Goal: Task Accomplishment & Management: Manage account settings

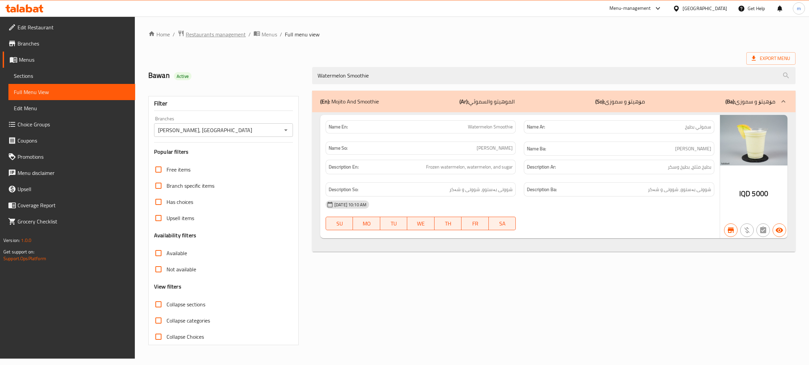
click at [222, 33] on span "Restaurants management" at bounding box center [216, 34] width 60 height 8
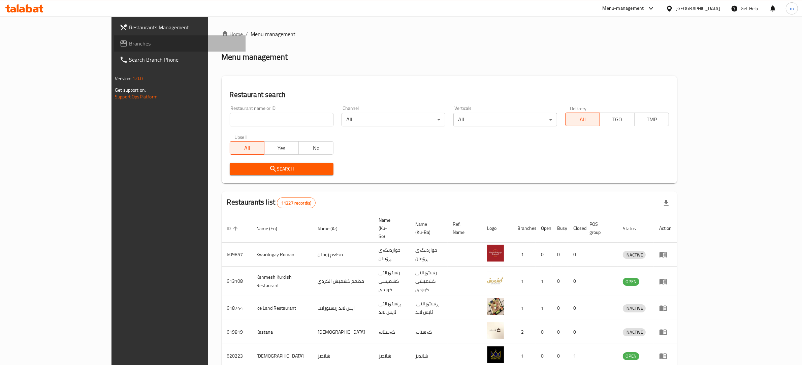
click at [114, 36] on link "Branches" at bounding box center [179, 43] width 131 height 16
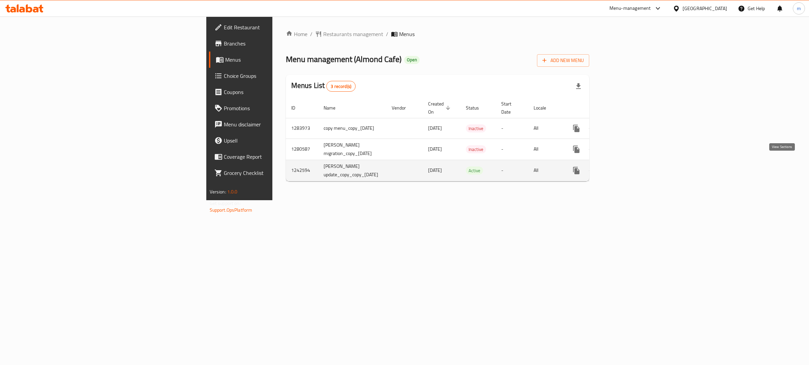
click at [629, 166] on icon "enhanced table" at bounding box center [625, 170] width 8 height 8
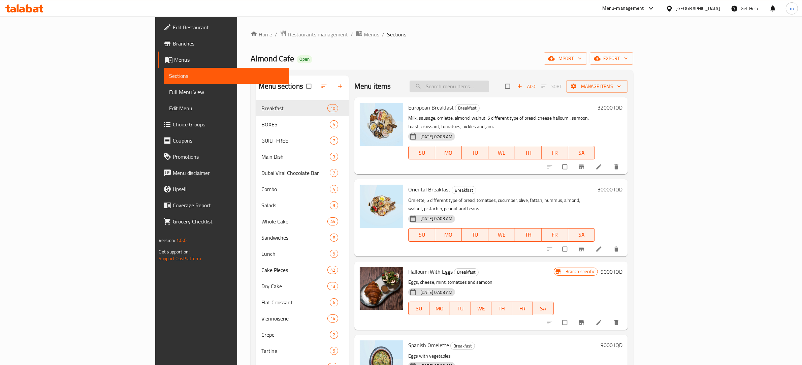
click at [489, 83] on input "search" at bounding box center [450, 87] width 80 height 12
paste input "Diet Apple Tart"
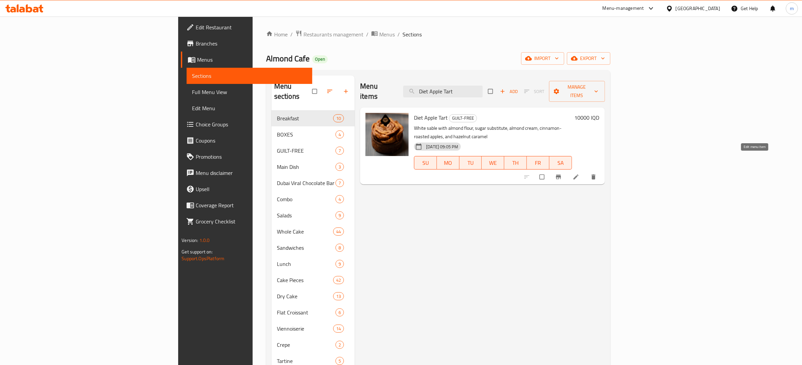
type input "Diet Apple Tart"
click at [579, 175] on icon at bounding box center [576, 177] width 5 height 5
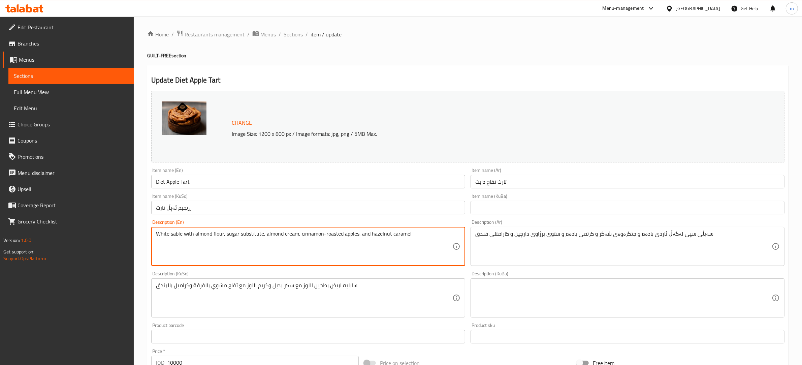
click at [259, 237] on textarea "White sable with almond flour, sugar substitute, almond cream, cinnamon-roasted…" at bounding box center [304, 247] width 297 height 32
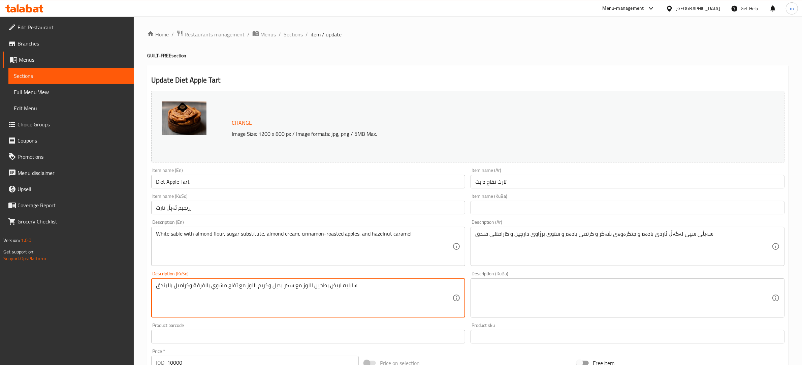
click at [288, 286] on textarea "سابليه ابيض بطحين اللوز مع سكر بديل وكريم اللوز مع تفاح مشوي بالقرفة وكراميل با…" at bounding box center [304, 298] width 297 height 32
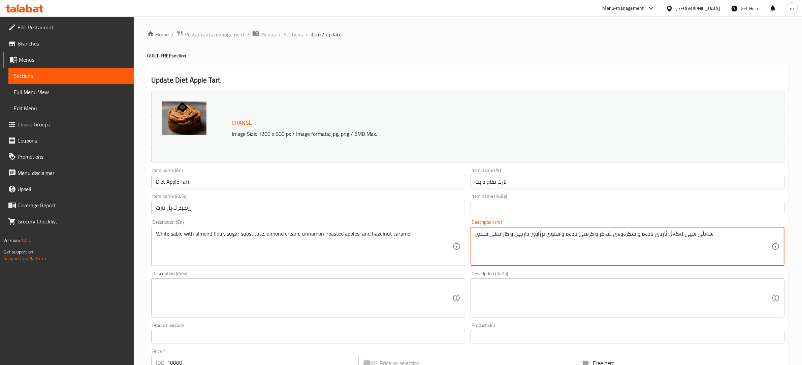
click at [578, 234] on textarea "سەبڵی سپی لەگەڵ ئاردی بادەم و جێگرەوەی شەکر و کرێمی بادەم و سێوی برژاوی دارچین …" at bounding box center [624, 247] width 297 height 32
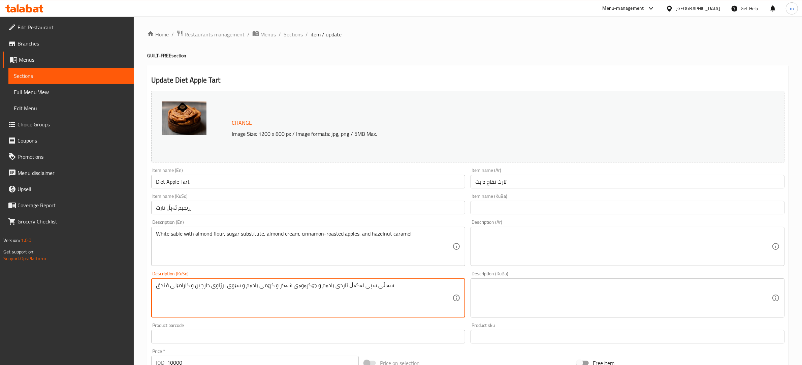
type textarea "سەبڵی سپی لەگەڵ ئاردی بادەم و جێگرەوەی شەکر و کرێمی بادەم و سێوی برژاوی دارچین …"
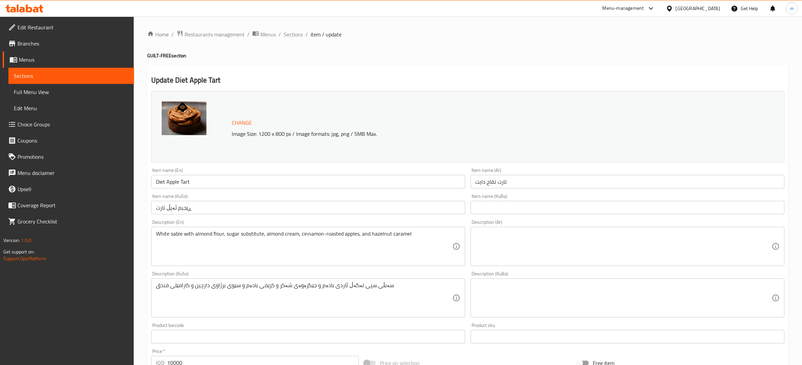
click at [597, 229] on div "Description (Ar)" at bounding box center [628, 246] width 314 height 39
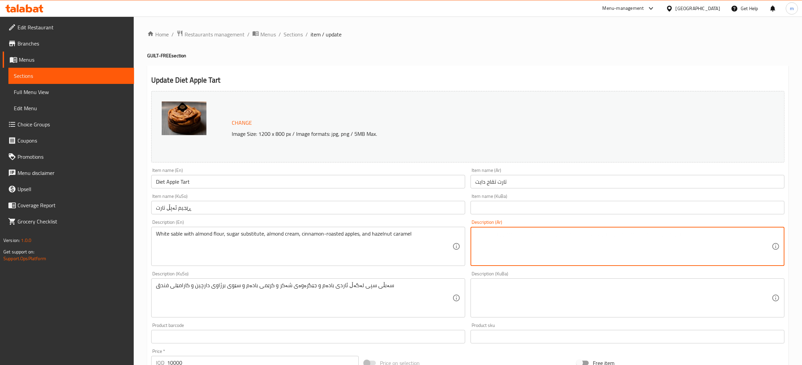
paste textarea "سابليه ابيض بطحين اللوز مع سكر بديل وكريم اللوز مع تفاح مشوي بالقرفة وكراميل با…"
click at [662, 232] on textarea "سابليه ابيض بطحين اللوز مع سكر بديل وكريم اللوز مع تفاح مشوي بالقرفة وكراميل با…" at bounding box center [624, 247] width 297 height 32
click at [662, 234] on textarea "سابليه ابيض بطحين اللوز مع سكر بديل وكريم اللوز مع تفاح مشوي بالقرفة وكراميل با…" at bounding box center [624, 247] width 297 height 32
click at [627, 235] on textarea "سابلية ابيض بطحين اللوز مع سكر بديل وكريم اللوز مع تفاح مشوي بالقرفة وكراميل با…" at bounding box center [624, 247] width 297 height 32
type textarea "سابلية ابيض بطحين لوز مع سكر بديل وكريم اللوز مع تفاح مشوي بالقرفة وكراميل بالب…"
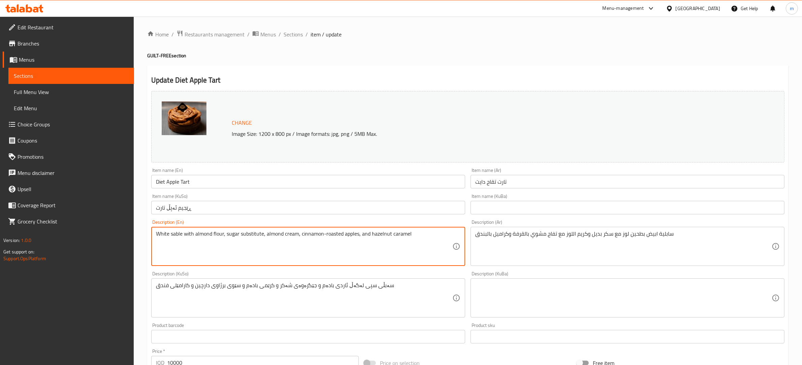
click at [300, 253] on textarea "White sable with almond flour, sugar substitute, almond cream, cinnamon-roasted…" at bounding box center [304, 247] width 297 height 32
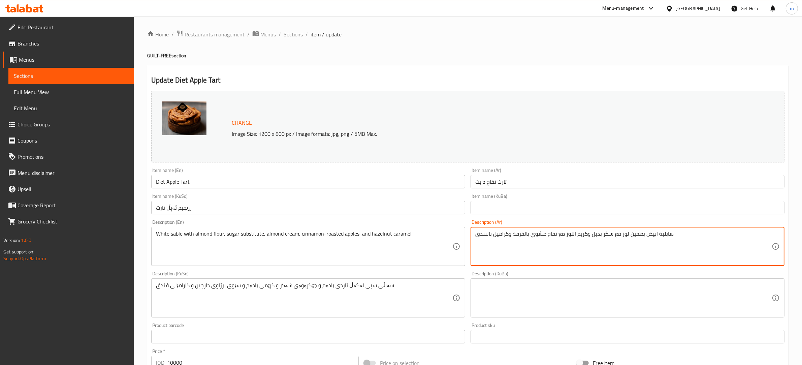
click at [668, 233] on textarea "سابلية ابيض بطحين لوز مع سكر بديل وكريم اللوز مع تفاح مشوي بالقرفة وكراميل بالب…" at bounding box center [624, 247] width 297 height 32
click at [661, 236] on textarea "سابلية ابيض بطحين لوز مع سكر بديل وكريم اللوز مع تفاح مشوي بالقرفة وكراميل بالب…" at bounding box center [624, 247] width 297 height 32
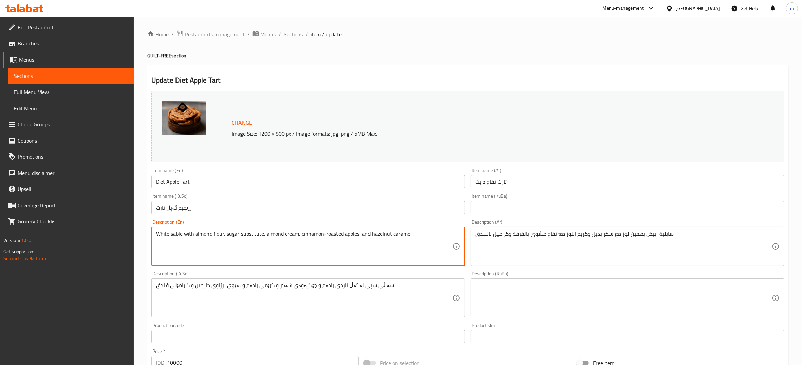
click at [285, 235] on textarea "White sable with almond flour, sugar substitute, almond cream, cinnamon-roasted…" at bounding box center [304, 247] width 297 height 32
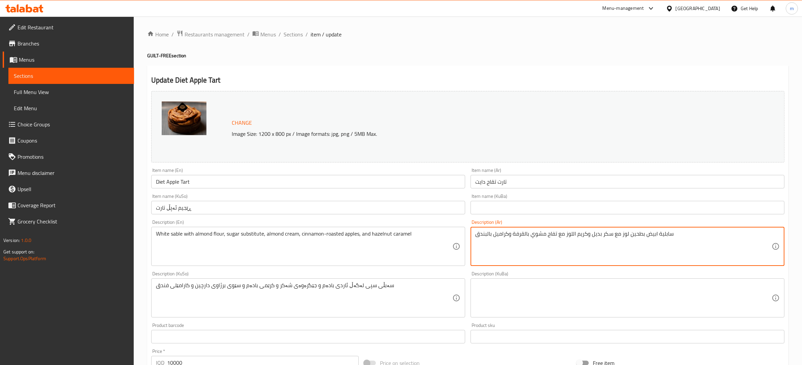
click at [588, 245] on textarea "سابلية ابيض بطحين لوز مع سكر بديل وكريم اللوز مع تفاح مشوي بالقرفة وكراميل بالب…" at bounding box center [624, 247] width 297 height 32
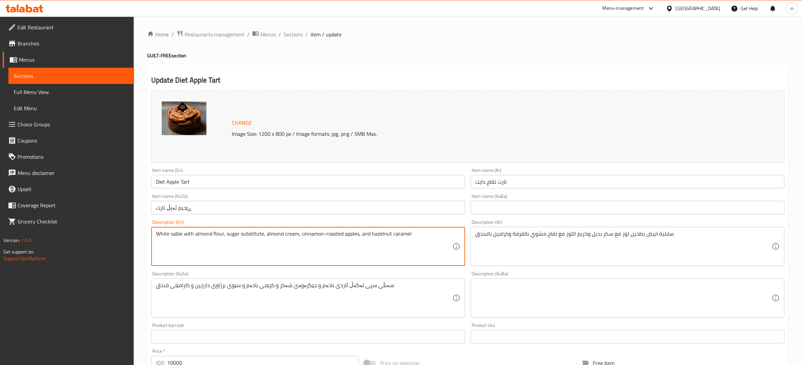
click at [370, 244] on textarea "White sable with almond flour, sugar substitute, almond cream, cinnamon-roasted…" at bounding box center [304, 247] width 297 height 32
paste textarea "roasted apples"
type textarea "White sable with almond flour, sugar substitute, almond cream, cinnamon roasted…"
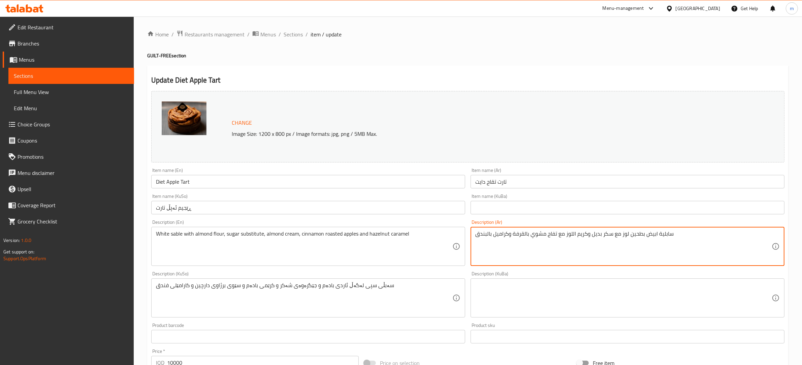
click at [525, 236] on textarea "سابلية ابيض بطحين لوز مع سكر بديل وكريم اللوز مع تفاح مشوي بالقرفة وكراميل بالب…" at bounding box center [624, 247] width 297 height 32
paste textarea "بيض مع طحين لوز، بديل سكر، كريمة لوز، تفاح محمص بقرفة وكراميل"
click at [524, 237] on textarea "سابلية أبيض مع طحين لوز، [PERSON_NAME]، [PERSON_NAME]، تفاح محمص بقرفة وكراميل …" at bounding box center [624, 247] width 297 height 32
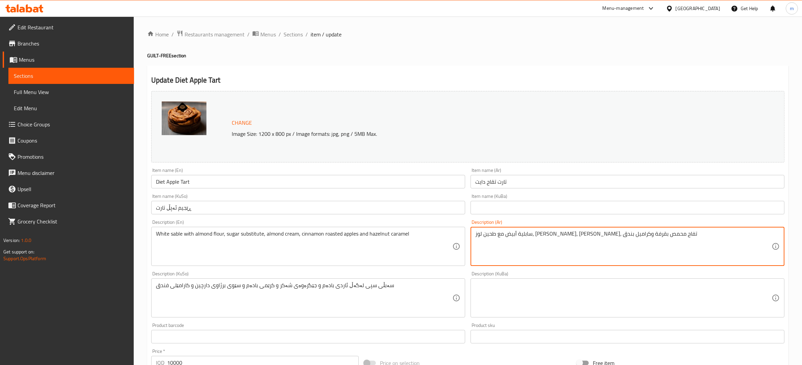
click at [524, 237] on textarea "سابلية أبيض مع طحين لوز، [PERSON_NAME]، [PERSON_NAME]، تفاح محمص بقرفة وكراميل …" at bounding box center [624, 247] width 297 height 32
type textarea "سابلية أبيض مع طحين لوز، [PERSON_NAME]، [PERSON_NAME]، تفاح محمص بقرفة وكراميل …"
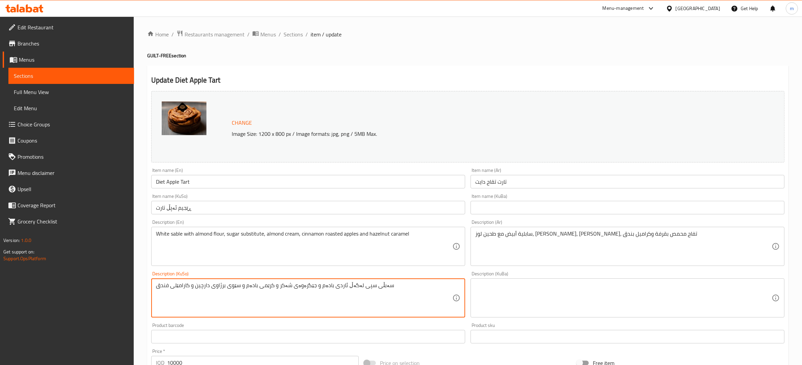
click at [355, 284] on textarea "سەبڵی سپی لەگەڵ ئاردی بادەم و جێگرەوەی شەکر و کرێمی بادەم و سێوی برژاوی دارچین …" at bounding box center [304, 298] width 297 height 32
paste textarea "."
click at [370, 288] on textarea "سەبڵی سپی لەگەڵ ئاردی بادەم و جێگرەوەی شەکر و کرێمی بادەم و سێوی برژاوی دارچین …" at bounding box center [304, 298] width 297 height 32
click at [310, 287] on textarea "سابلیەی سپی لەگەڵ ئاردی بادەم و جێگرەوەی شەکر و کرێمی بادەم و سێوی برژاوی دارچی…" at bounding box center [304, 298] width 297 height 32
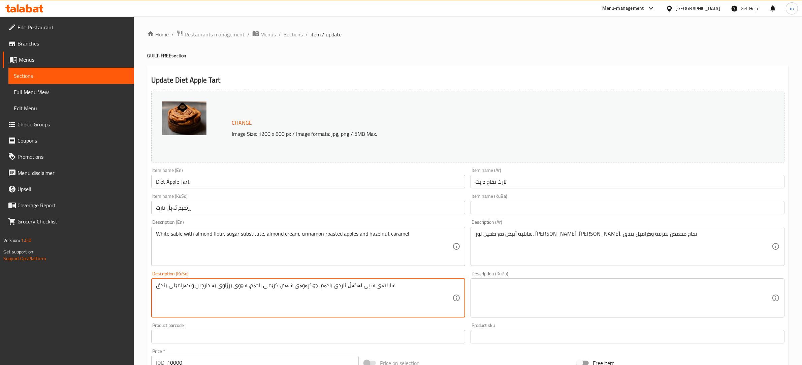
click at [250, 288] on textarea "سابلیەی سپی لەگەڵ ئاردی بادەم، جێگرەوەی شەکر، کرێمی بادەم، سێوی برژاوی بە دارچی…" at bounding box center [304, 298] width 297 height 32
type textarea "سابلیەی سپی لەگەڵ ئاردی بادەم، جێگرەوەی شەکر، کرێمی بادەم، سێوی برژاوی بە دارچی…"
click at [563, 289] on textarea at bounding box center [624, 298] width 297 height 32
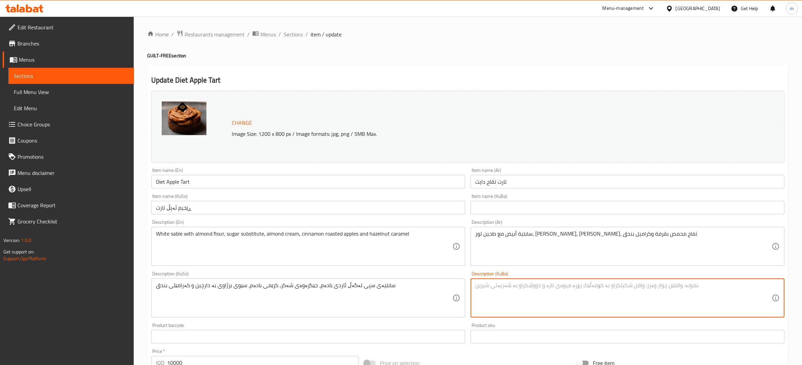
paste textarea "سابلیەی سپی لەگەڵ ئاردی بادەم، جێگرەوەی شەکر، کرێمی بادەم، سێوی برژاوی بە دارچی…"
type textarea "سابلیەی سپی لەگەڵ ئاردی بادەم، جێگرەوەی شەکر، کرێمی بادەم، سێوی برژاوی بە دارچی…"
click at [220, 207] on input "ڕێجیم ئەپڵ تارت" at bounding box center [308, 207] width 314 height 13
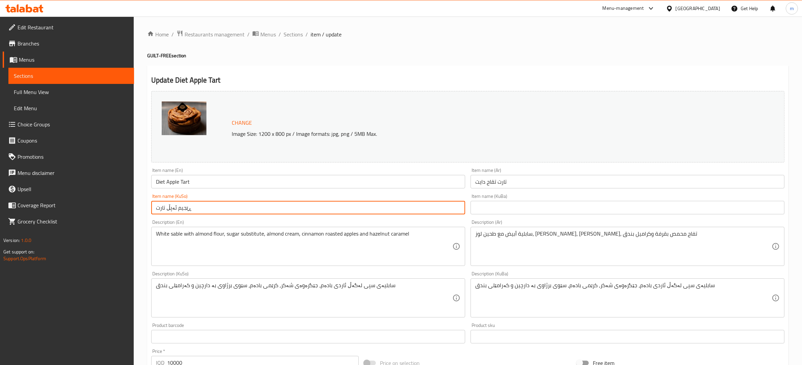
click at [220, 207] on input "ڕێجیم ئەپڵ تارت" at bounding box center [308, 207] width 314 height 13
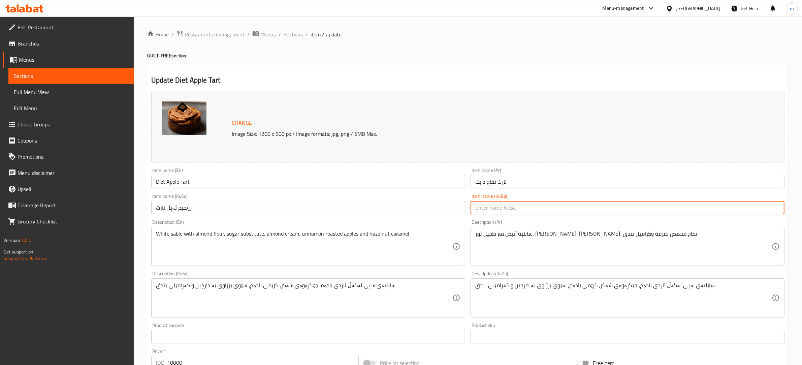
click at [531, 212] on input "text" at bounding box center [628, 207] width 314 height 13
paste input "ڕێجیم ئەپڵ تارت"
type input "ڕێجیم ئەپڵ تارت"
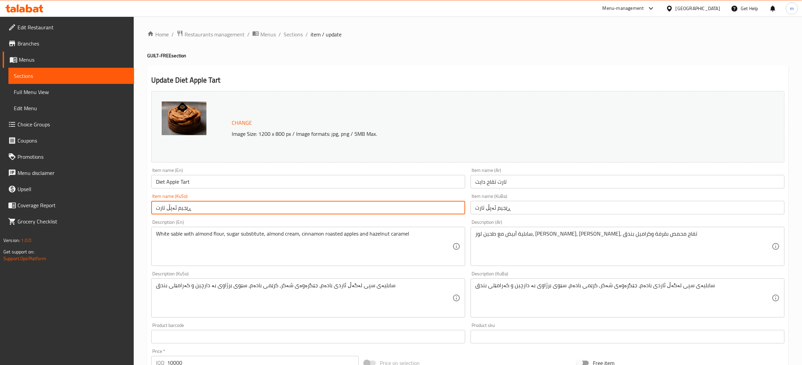
click at [181, 209] on input "ڕێجیم ئەپڵ تارت" at bounding box center [308, 207] width 314 height 13
click at [511, 205] on input "ڕێجیم ئەپڵ تارت" at bounding box center [628, 207] width 314 height 13
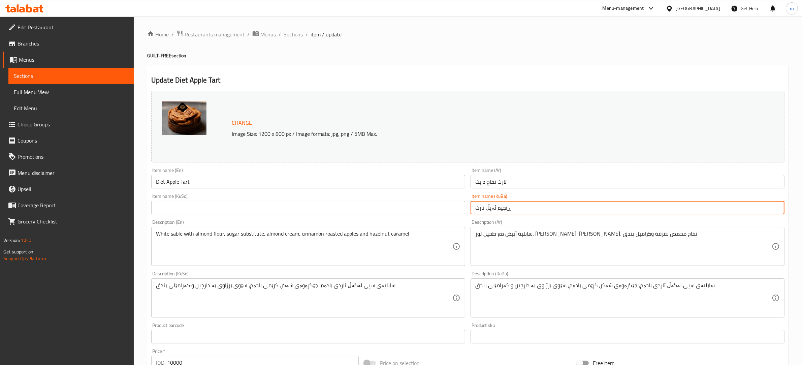
click at [511, 205] on input "ڕێجیم ئەپڵ تارت" at bounding box center [628, 207] width 314 height 13
click at [191, 181] on input "Diet Apple Tart" at bounding box center [308, 181] width 314 height 13
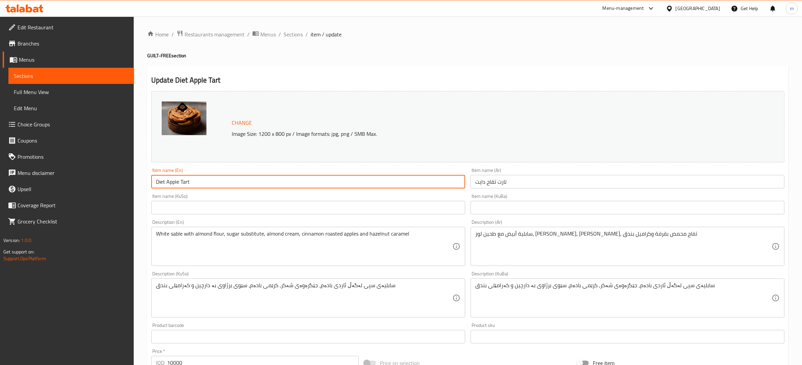
click at [502, 184] on input "تارت تقاح دايت" at bounding box center [628, 181] width 314 height 13
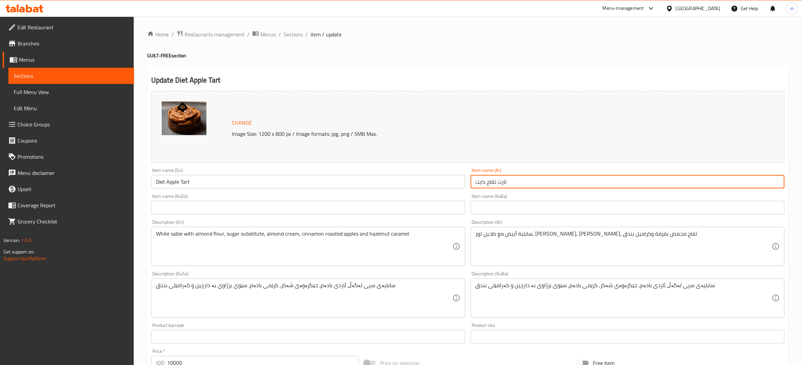
click at [502, 184] on input "تارت تقاح دايت" at bounding box center [628, 181] width 314 height 13
click at [501, 186] on input "تارت تقاح دايت" at bounding box center [628, 181] width 314 height 13
click at [492, 180] on input "تارت تقاح دايت" at bounding box center [628, 181] width 314 height 13
type input "تارت تفاح دايت"
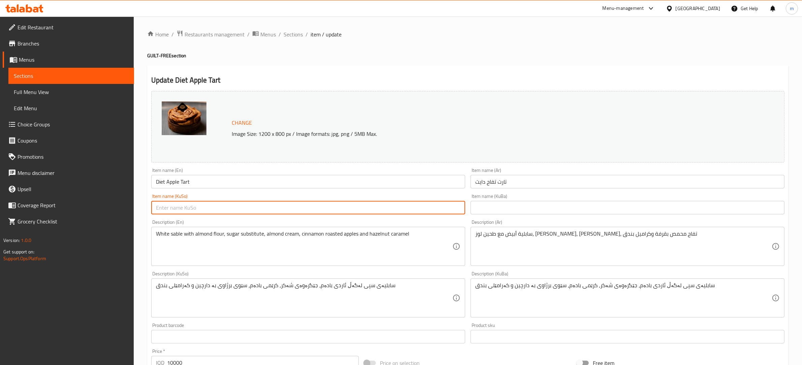
click at [361, 206] on input "text" at bounding box center [308, 207] width 314 height 13
type input "تارتی سێوی دایت"
click at [625, 209] on input "text" at bounding box center [628, 207] width 314 height 13
paste input "تارتی سێوی دایت"
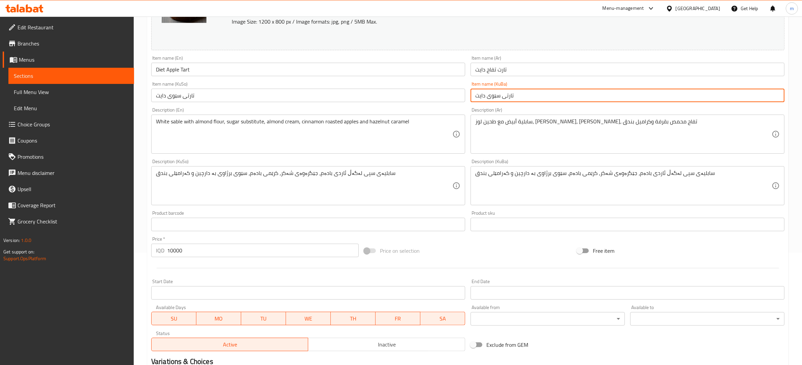
scroll to position [197, 0]
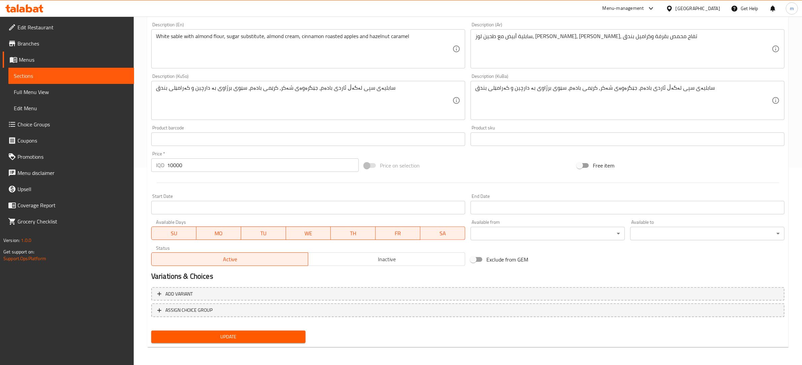
type input "تارتی سێوی دایت"
click at [218, 337] on span "Update" at bounding box center [229, 337] width 144 height 8
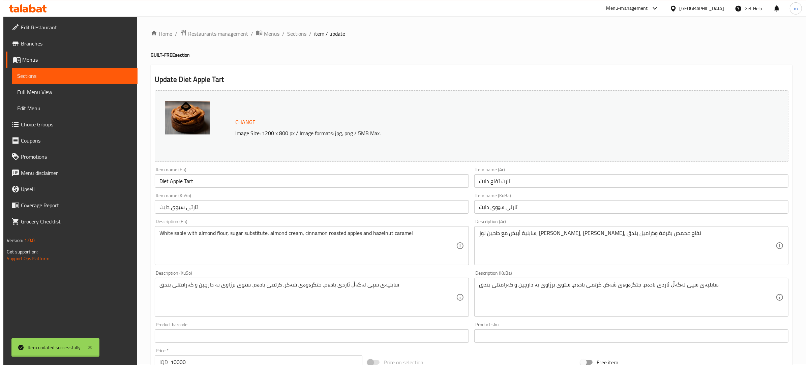
scroll to position [0, 0]
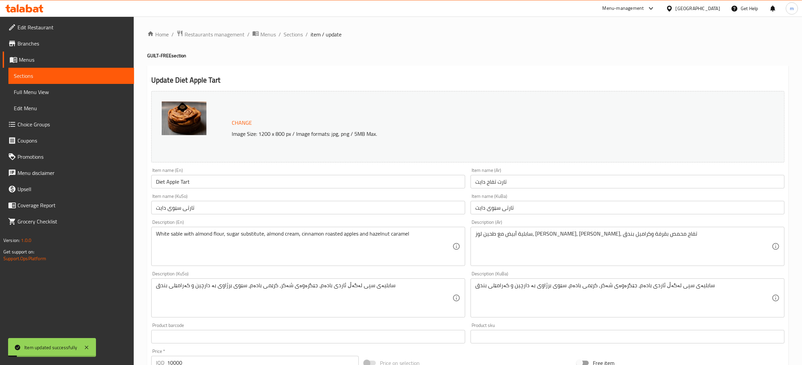
click at [186, 177] on input "Diet Apple Tart" at bounding box center [308, 181] width 314 height 13
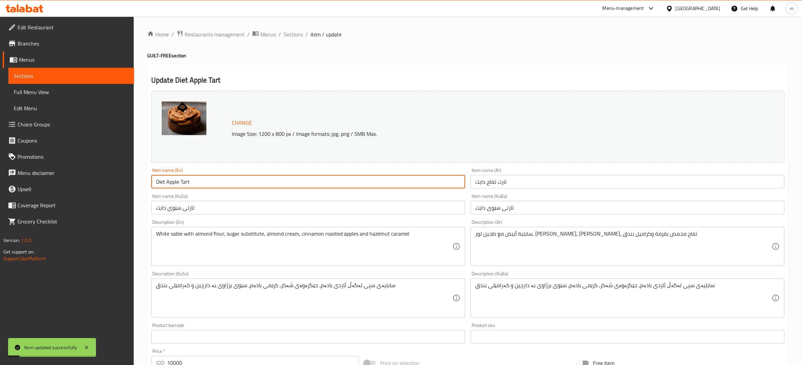
click at [186, 177] on input "Diet Apple Tart" at bounding box center [308, 181] width 314 height 13
click at [53, 91] on span "Full Menu View" at bounding box center [71, 92] width 115 height 8
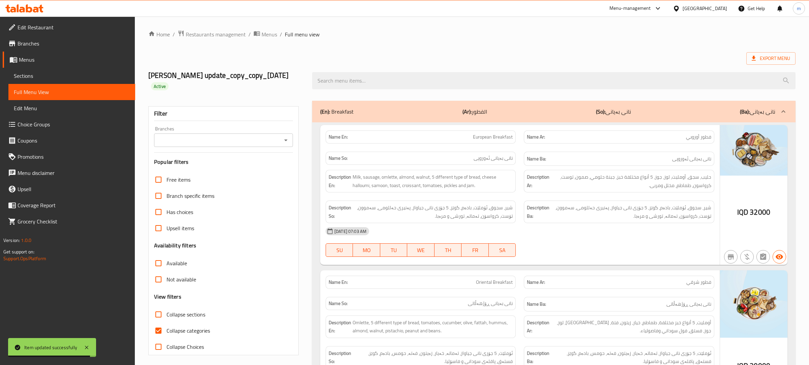
click at [284, 140] on icon "Open" at bounding box center [285, 141] width 3 height 2
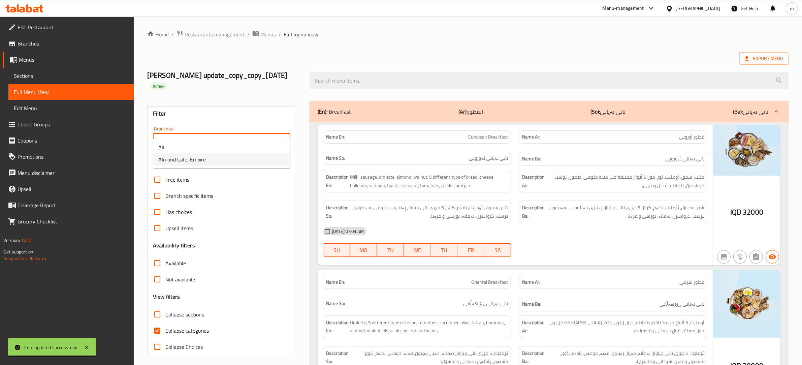
click at [219, 161] on li "Almond Cafe, Empire" at bounding box center [221, 159] width 137 height 12
type input "Almond Cafe, Empire"
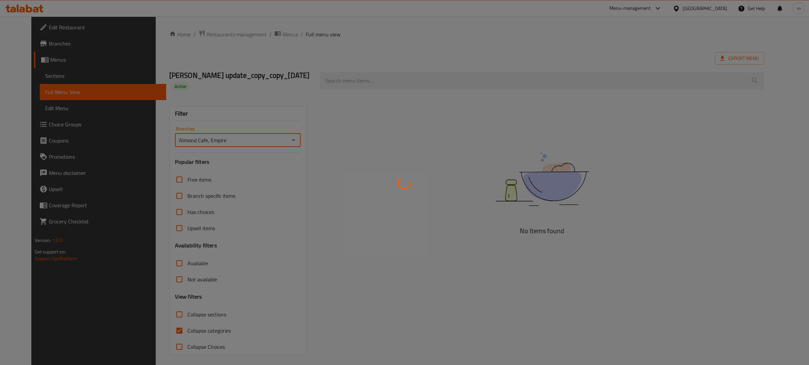
click at [157, 319] on div at bounding box center [404, 182] width 809 height 365
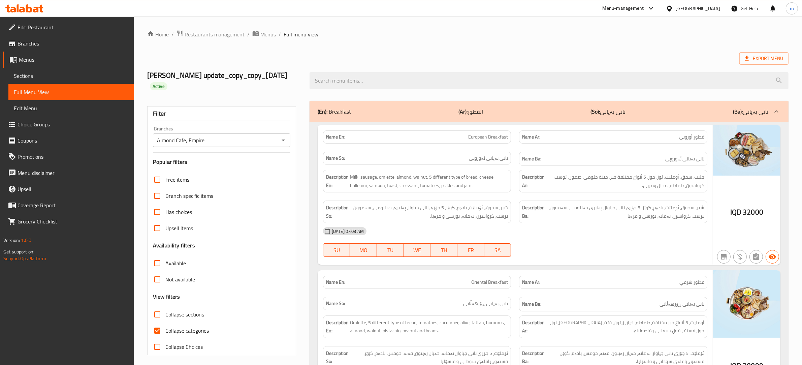
click at [157, 323] on input "Collapse categories" at bounding box center [157, 331] width 16 height 16
checkbox input "false"
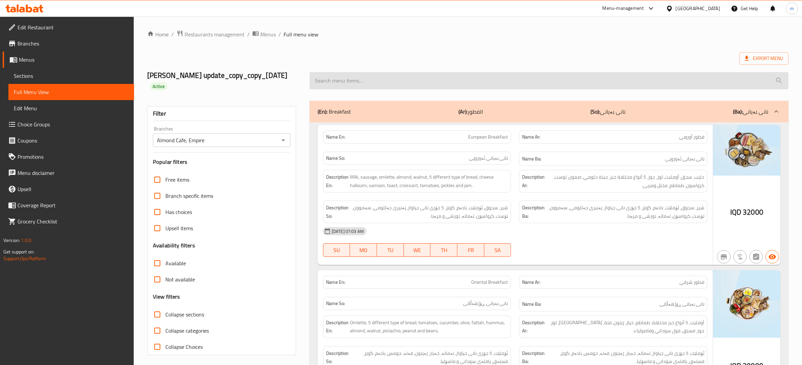
click at [364, 74] on input "search" at bounding box center [549, 80] width 479 height 17
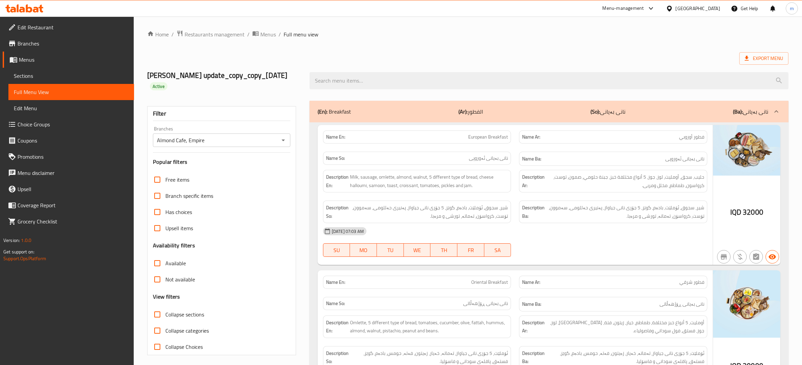
paste input "Diet Apple Tart"
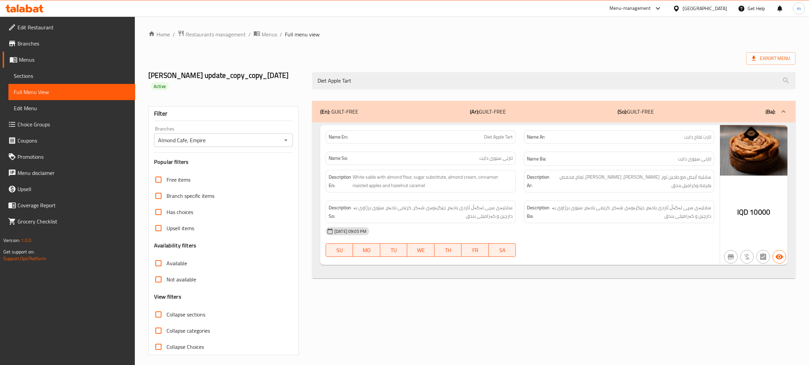
type input "Diet Apple Tart"
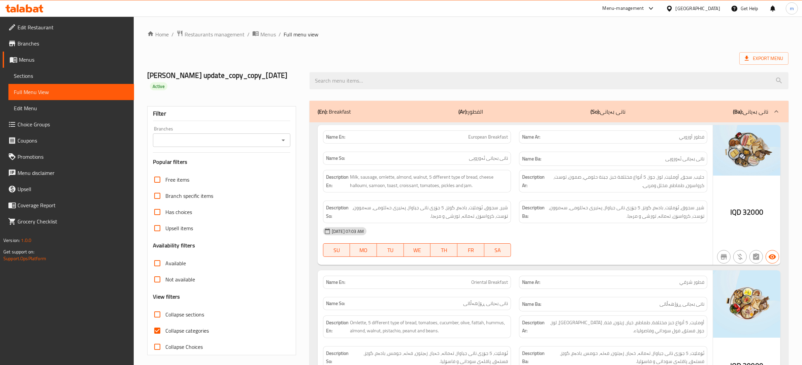
click at [159, 323] on input "Collapse categories" at bounding box center [157, 331] width 16 height 16
checkbox input "false"
click at [286, 136] on icon "Open" at bounding box center [283, 140] width 8 height 8
click at [230, 158] on li "Almond Cafe, Empire" at bounding box center [221, 159] width 137 height 12
type input "Almond Cafe, Empire"
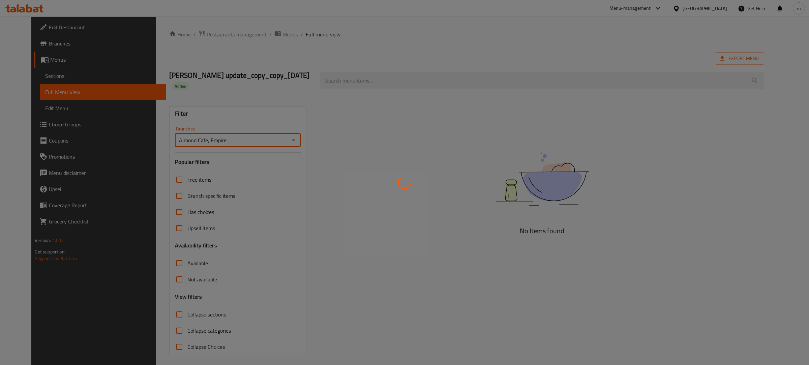
click at [429, 79] on div at bounding box center [404, 182] width 809 height 365
click at [429, 76] on div at bounding box center [404, 182] width 809 height 365
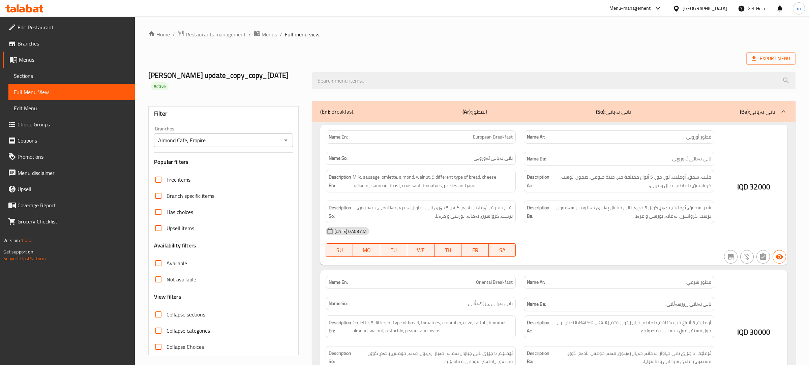
click at [413, 75] on div at bounding box center [404, 182] width 809 height 365
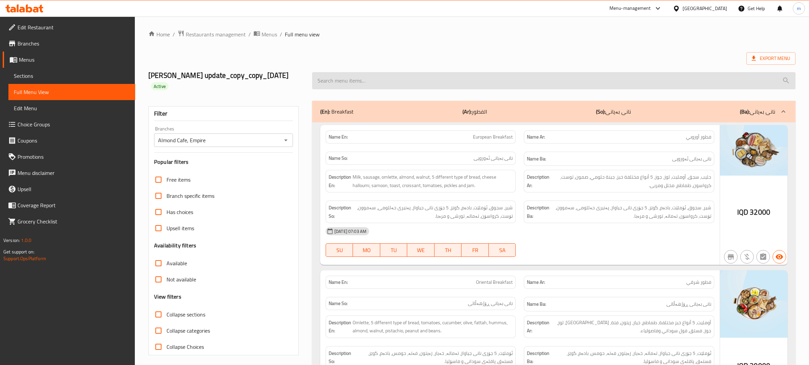
click at [381, 73] on input "search" at bounding box center [553, 80] width 483 height 17
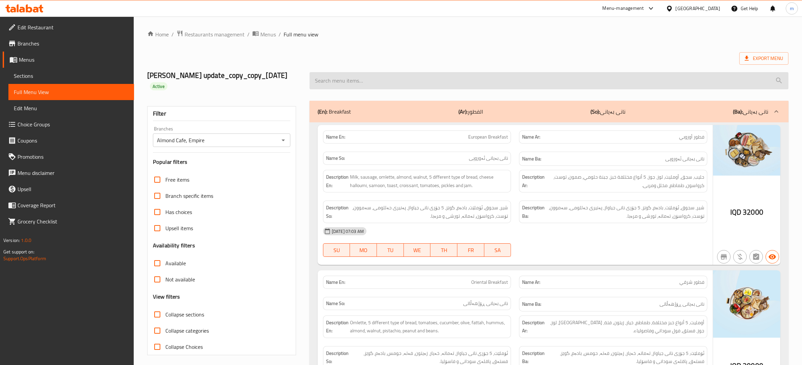
paste input "Diet Chocolate Tart"
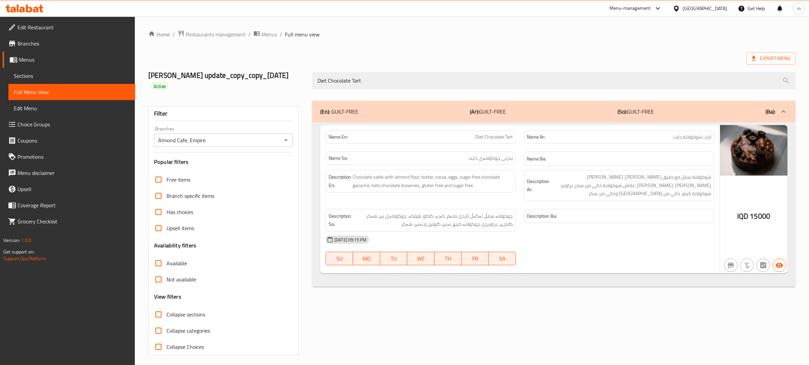
type input "Diet Chocolate Tart"
click at [36, 72] on span "Sections" at bounding box center [72, 76] width 116 height 8
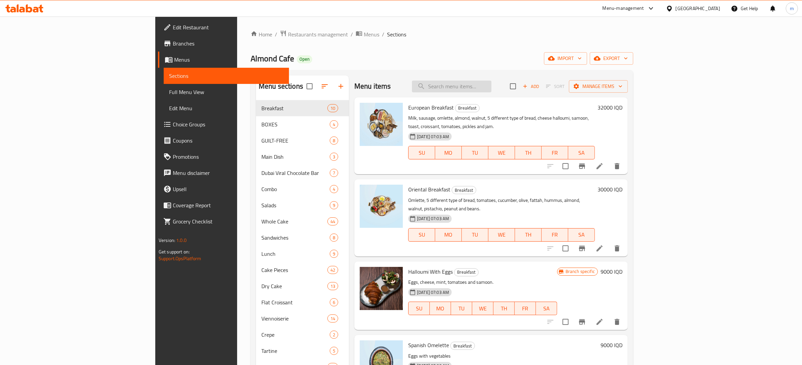
click at [492, 83] on input "search" at bounding box center [452, 87] width 80 height 12
paste input "Diet Chocolate Tart"
type input "Diet Chocolate Tart"
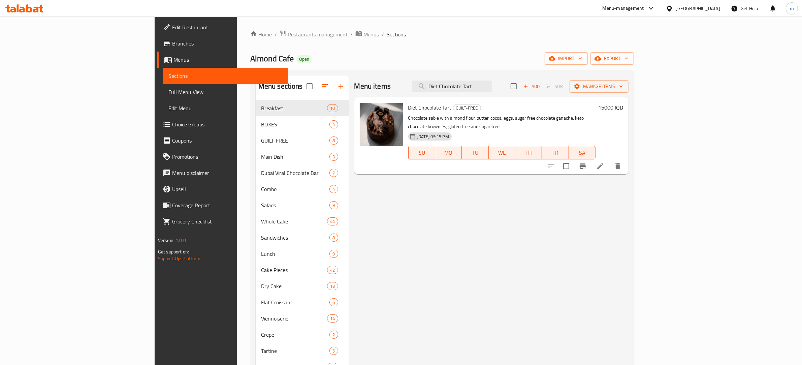
click at [604, 163] on icon at bounding box center [600, 166] width 6 height 6
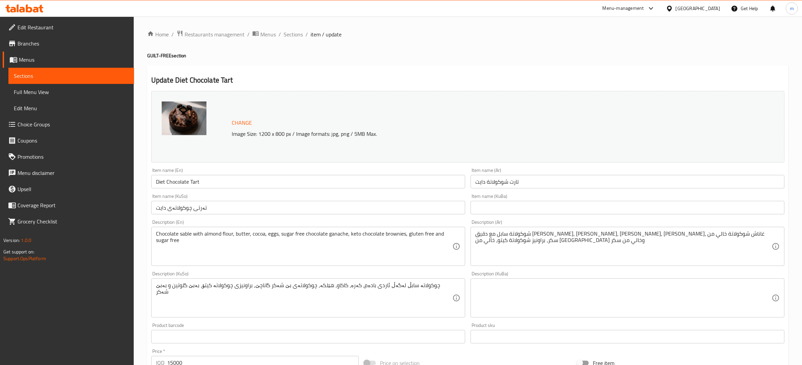
click at [200, 207] on input "تەرتی چوکولاتەی دایت" at bounding box center [308, 207] width 314 height 13
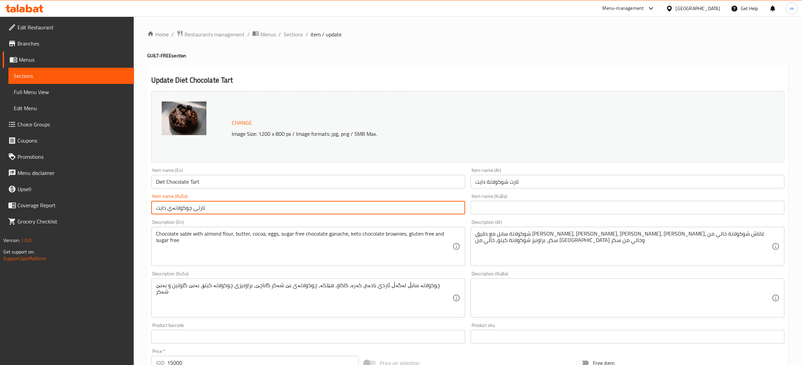
click at [267, 210] on input "تارتی چوکولاتەی دایت" at bounding box center [308, 207] width 314 height 13
type input "تارتی چوکولاتەی دایت"
click at [507, 204] on input "text" at bounding box center [628, 207] width 314 height 13
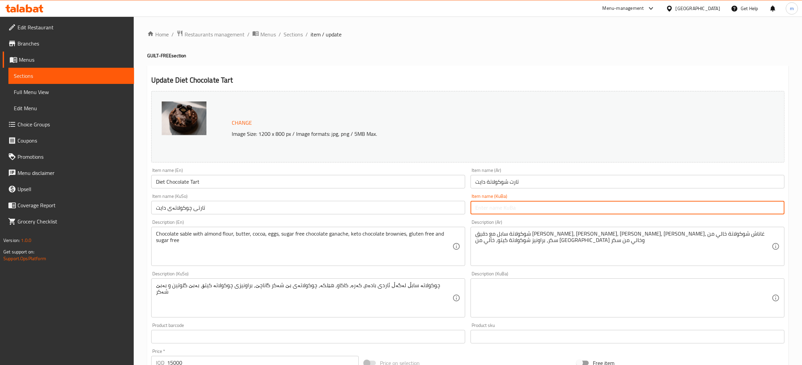
paste input "تارتی چوکولاتەی دایت"
type input "تارتی چوکولاتەی دایت"
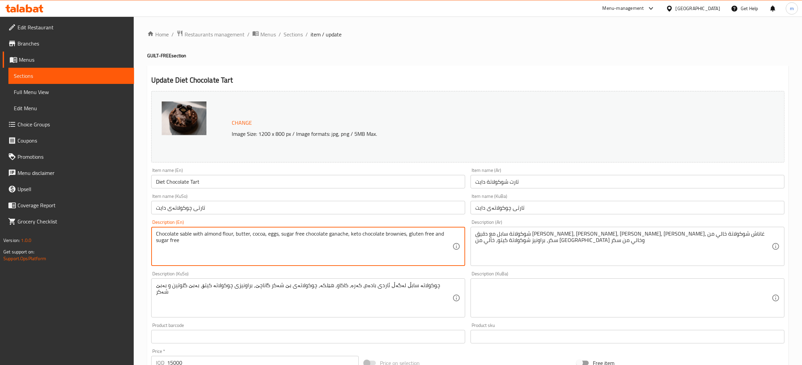
drag, startPoint x: 186, startPoint y: 240, endPoint x: 132, endPoint y: 227, distance: 56.1
click at [132, 227] on div "Edit Restaurant Branches Menus Sections Full Menu View Edit Menu Choice Groups …" at bounding box center [401, 290] width 802 height 547
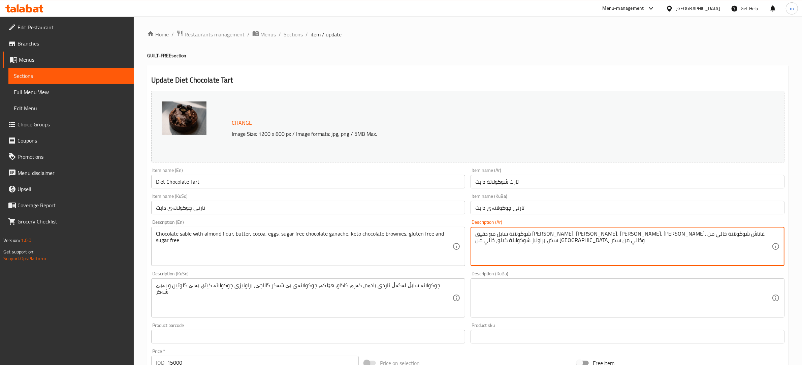
click at [737, 232] on textarea "شوكولاتة سابل مع دقيق [PERSON_NAME]، [PERSON_NAME]، [PERSON_NAME]، [PERSON_NAME…" at bounding box center [624, 247] width 297 height 32
type textarea "شوكولاتة سابلية مع دقيق [PERSON_NAME]، [PERSON_NAME]، [PERSON_NAME]، [PERSON_NA…"
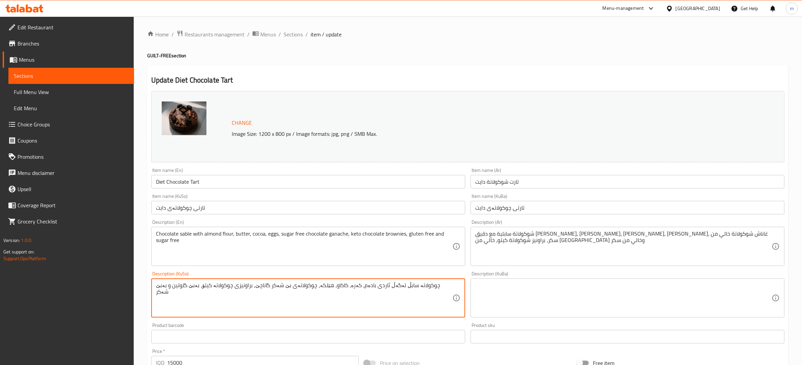
click at [411, 285] on textarea "چوکولاتە سابڵ لەگەڵ ئاردی بادەم، کەرە، کاکاو، هێلکە، چوکولاتەی بێ شەکر گاناچێ، …" at bounding box center [304, 298] width 297 height 32
click at [402, 286] on textarea "چوکولاتەی سابڵ لەگەڵ ئاردی بادەم، کەرە، کاکاو، هێلکە، چوکولاتەی بێ شەکر گاناچێ،…" at bounding box center [304, 298] width 297 height 32
click at [400, 284] on textarea "چوکولاتەی سابڵ لەگەڵ ئاردی بادەم، کەرە، کاکاو، هێلکە، چوکولاتەی بێ شەکر گاناچێ،…" at bounding box center [304, 298] width 297 height 32
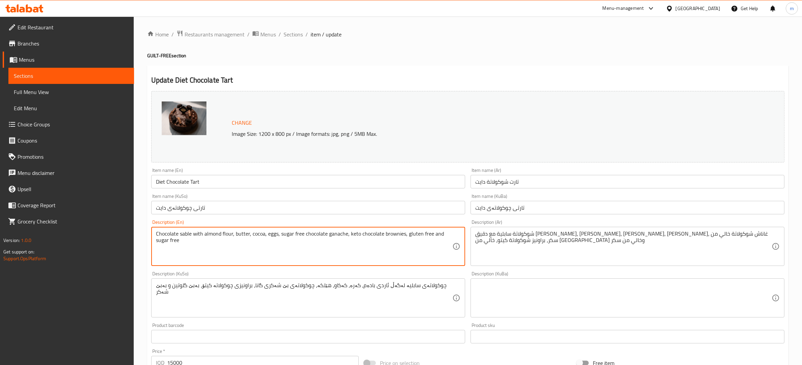
click at [337, 233] on textarea "Chocolate sable with almond flour, butter, cocoa, eggs, sugar free chocolate ga…" at bounding box center [304, 247] width 297 height 32
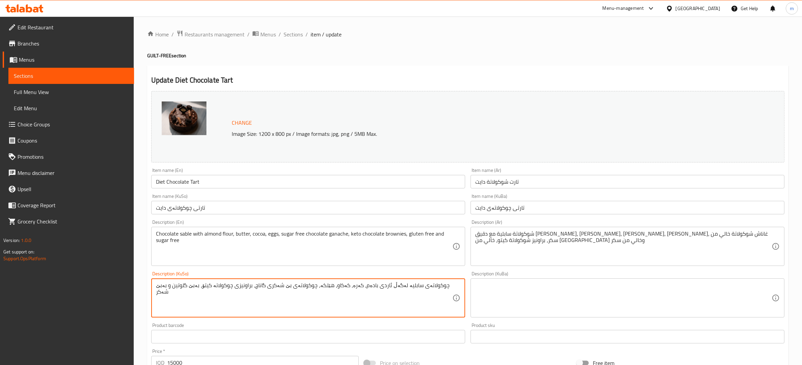
click at [221, 285] on textarea "چوکولاتەی سابلیە لەگەڵ ئاردی بادەم، کەرە، کەکاو، هێلکە، چوکولاتەی بێ شەکری گانا…" at bounding box center [304, 298] width 297 height 32
click at [275, 285] on textarea "چوکولاتەی سابلیە لەگەڵ ئاردی بادەم، کەرە، کەکاو، هێلکە، چوکولاتەی بێ شەکری گانا…" at bounding box center [304, 298] width 297 height 32
type textarea "چوکولاتەی سابلیە لەگەڵ ئاردی بادەم، کەرە، کەکاو، هێلکە، چوکولاتەی بێ شەکری گانا…"
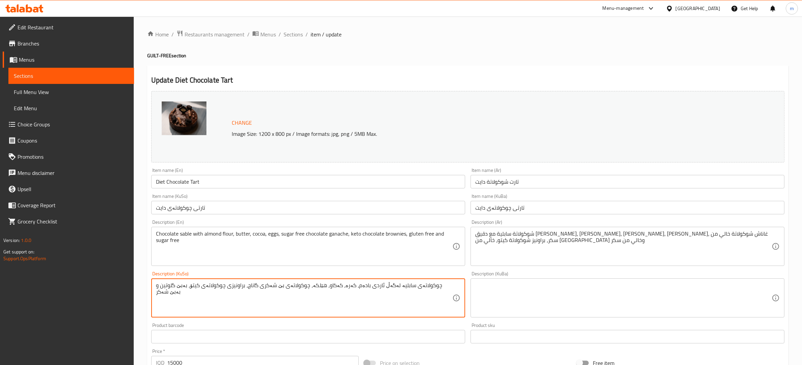
click at [534, 286] on textarea at bounding box center [624, 298] width 297 height 32
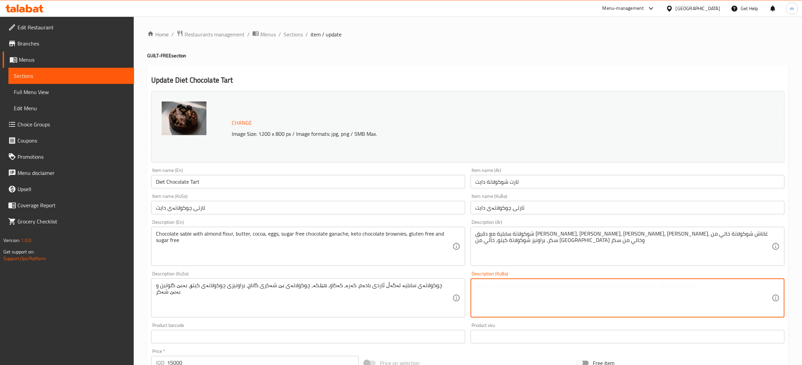
paste textarea "چوکولاتەی سابلیە لەگەڵ ئاردی بادەم، کەرە، کەکاو، هێلکە، چوکولاتەی بێ شەکری گانا…"
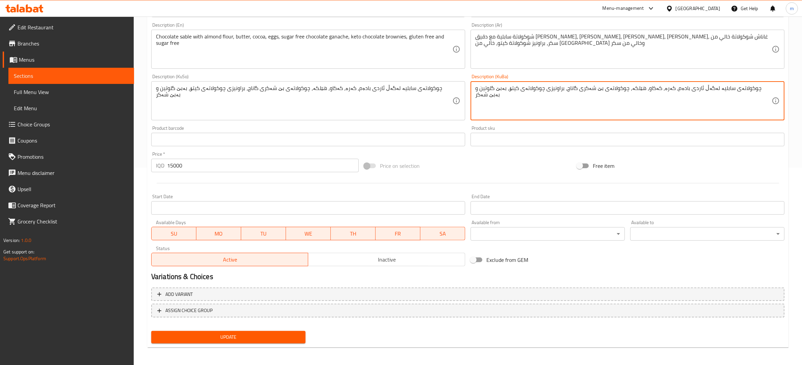
scroll to position [197, 0]
type textarea "چوکولاتەی سابلیە لەگەڵ ئاردی بادەم، کەرە، کەکاو، هێلکە، چوکولاتەی بێ شەکری گانا…"
click at [219, 333] on span "Update" at bounding box center [229, 337] width 144 height 8
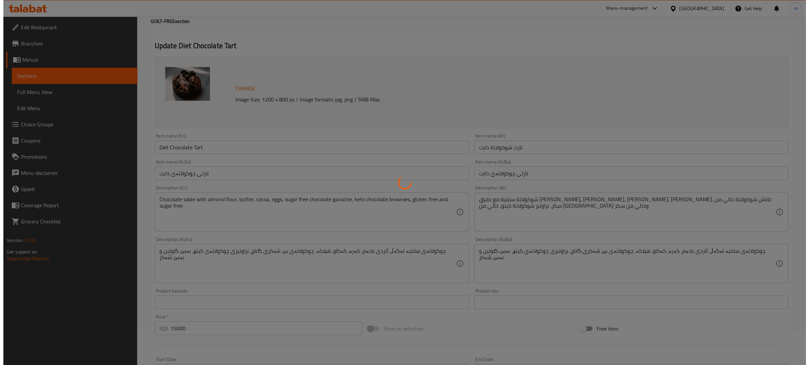
scroll to position [0, 0]
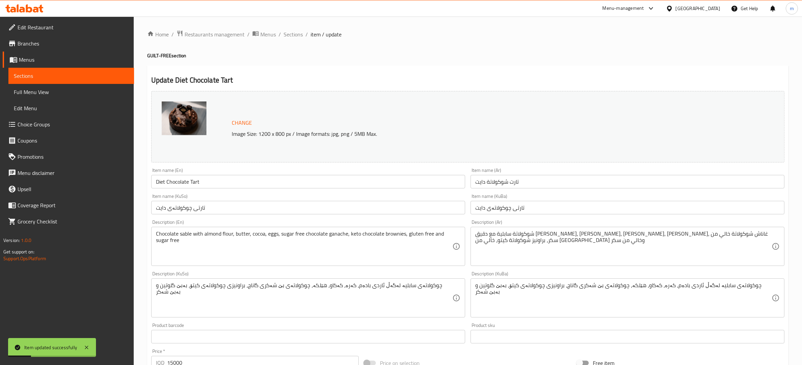
click at [175, 177] on input "Diet Chocolate Tart" at bounding box center [308, 181] width 314 height 13
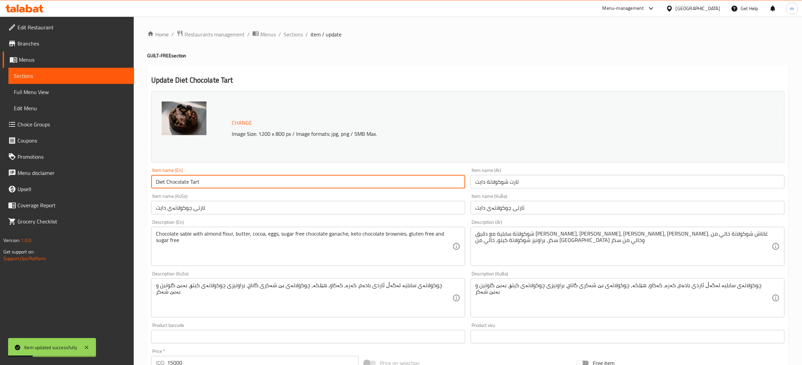
click at [175, 178] on input "Diet Chocolate Tart" at bounding box center [308, 181] width 314 height 13
click at [60, 91] on span "Full Menu View" at bounding box center [71, 92] width 115 height 8
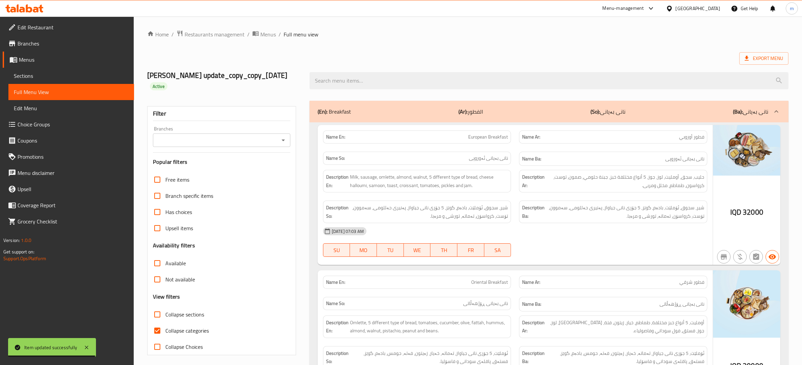
click at [157, 323] on input "Collapse categories" at bounding box center [157, 331] width 16 height 16
checkbox input "false"
click at [281, 136] on icon "Open" at bounding box center [283, 140] width 8 height 8
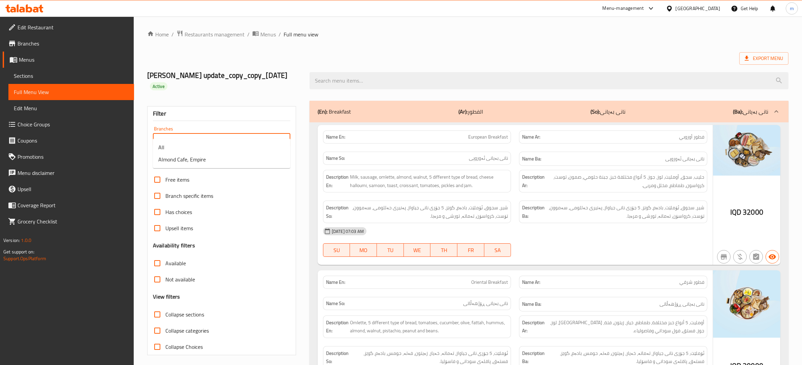
click at [281, 136] on icon "Close" at bounding box center [283, 140] width 8 height 8
click at [224, 159] on li "Almond Cafe, Empire" at bounding box center [221, 159] width 137 height 12
type input "Almond Cafe, Empire"
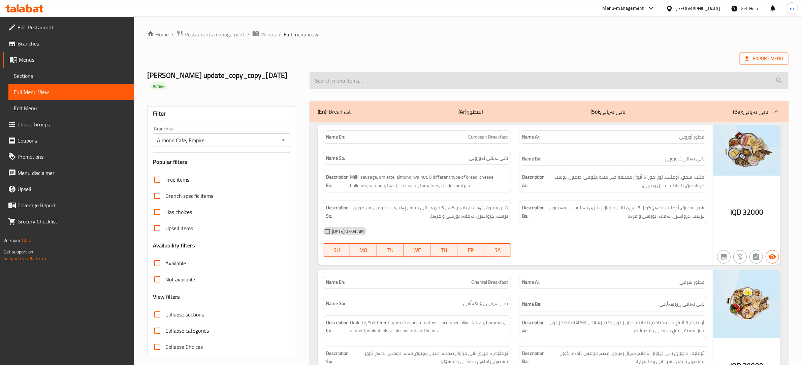
click at [382, 84] on input "search" at bounding box center [549, 80] width 479 height 17
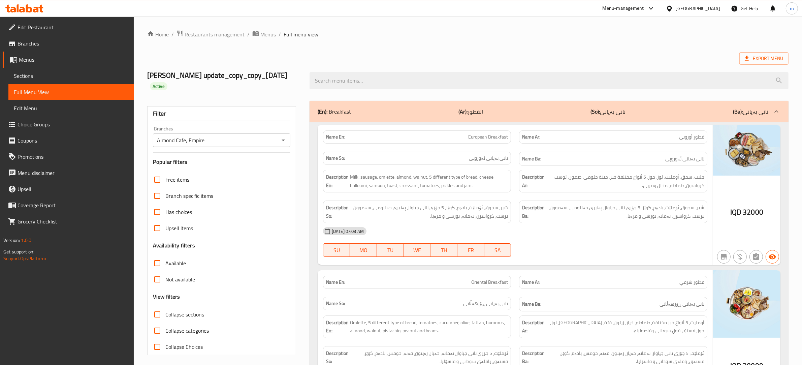
paste input "Diet Chocolate Tart"
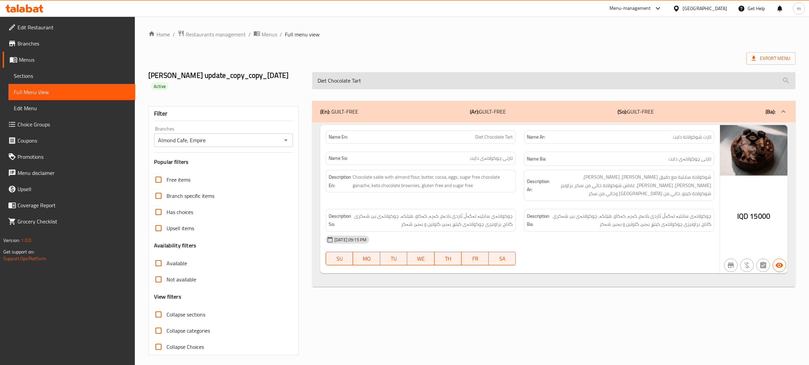
click at [367, 76] on input "Diet Chocolate Tart" at bounding box center [553, 80] width 483 height 17
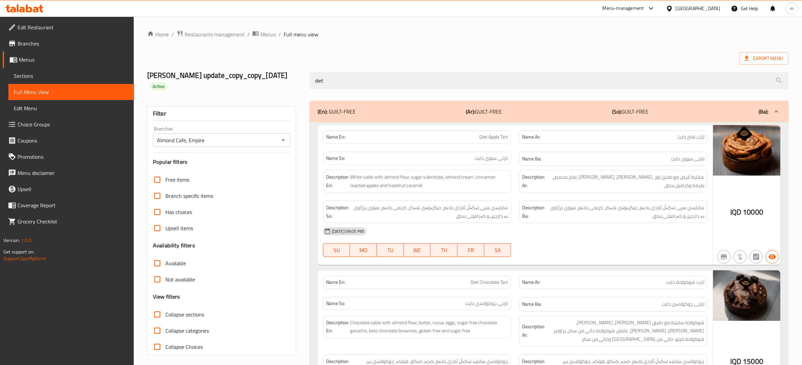
type input "diet"
